Goal: Find specific page/section: Find specific page/section

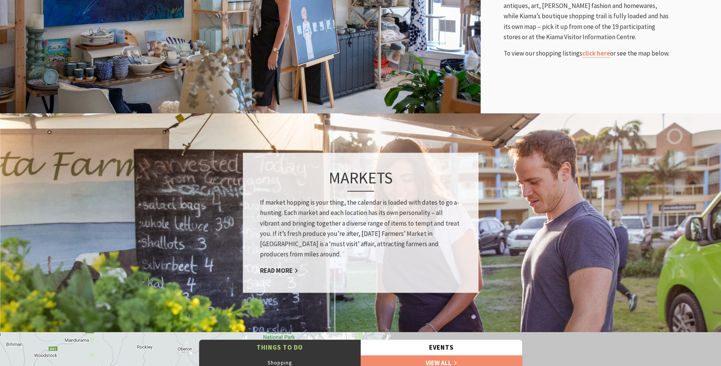
scroll to position [494, 0]
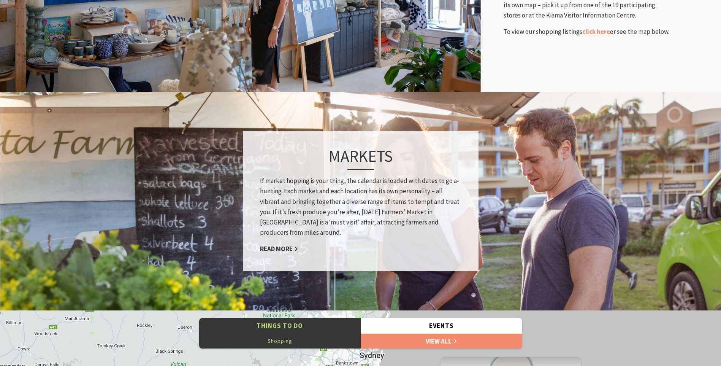
click at [284, 339] on button "Shopping" at bounding box center [280, 340] width 162 height 15
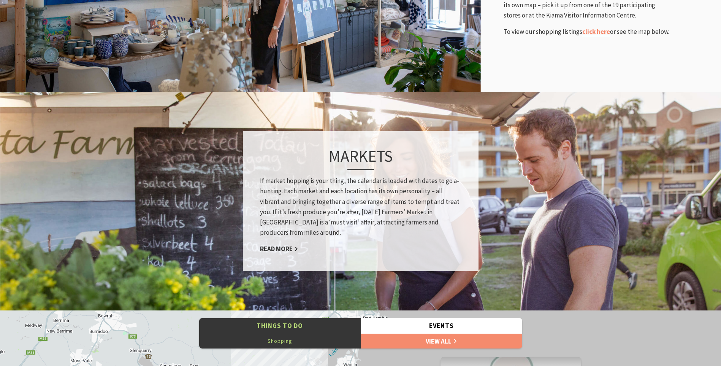
click at [277, 342] on button "Shopping" at bounding box center [280, 340] width 162 height 15
click at [277, 341] on button "Shopping" at bounding box center [280, 340] width 162 height 15
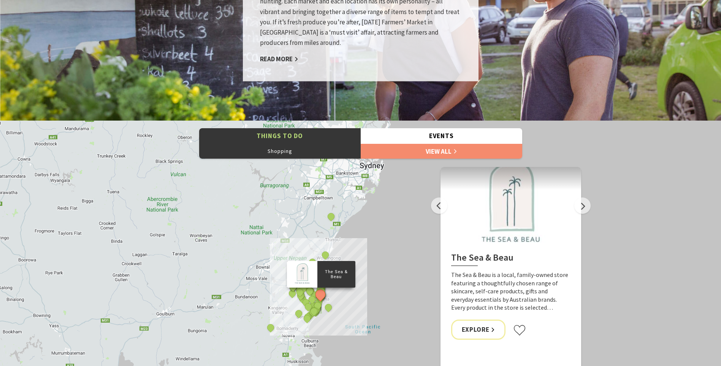
scroll to position [684, 0]
